Goal: Obtain resource: Download file/media

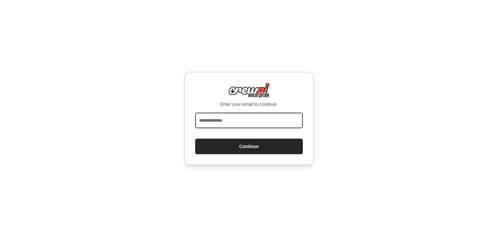
click at [240, 121] on input "email" at bounding box center [249, 121] width 108 height 16
type input "**********"
click at [195, 139] on button "Continue" at bounding box center [249, 147] width 108 height 16
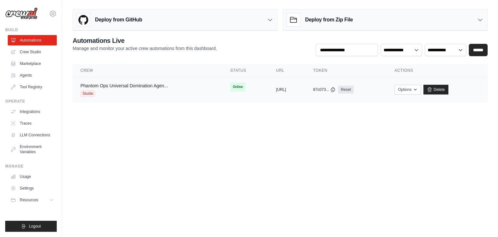
click at [123, 85] on link "Phantom Ops Universal Domination Agen..." at bounding box center [124, 85] width 88 height 5
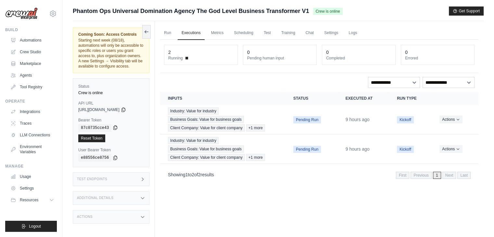
click at [113, 130] on icon at bounding box center [115, 127] width 5 height 5
click at [93, 181] on div "Test Endpoints" at bounding box center [111, 179] width 77 height 14
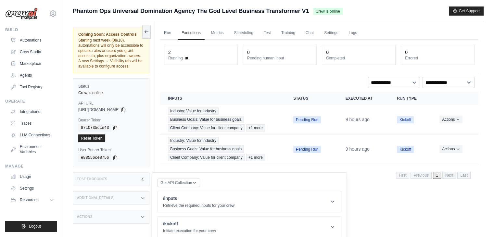
scroll to position [36, 0]
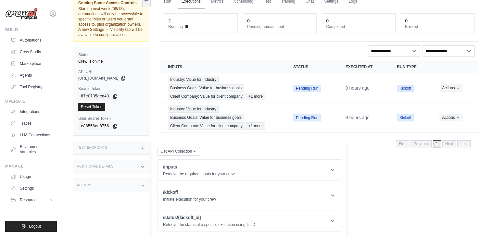
click at [104, 170] on div "Additional Details" at bounding box center [111, 167] width 77 height 14
click at [185, 151] on span "Get API Collection" at bounding box center [175, 150] width 31 height 5
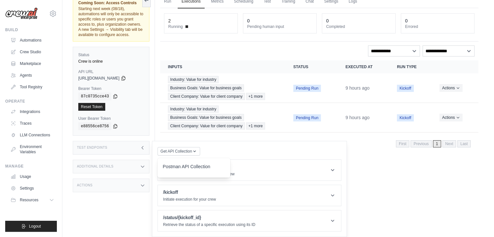
click at [195, 167] on div "Postman API Collection" at bounding box center [194, 168] width 62 height 10
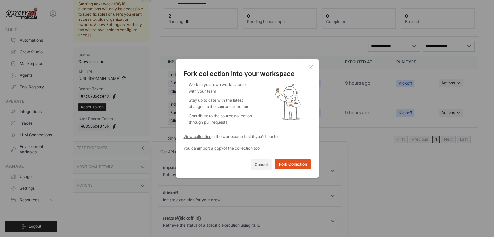
click at [284, 164] on button "Fork Collection" at bounding box center [293, 164] width 36 height 10
